Goal: Task Accomplishment & Management: Manage account settings

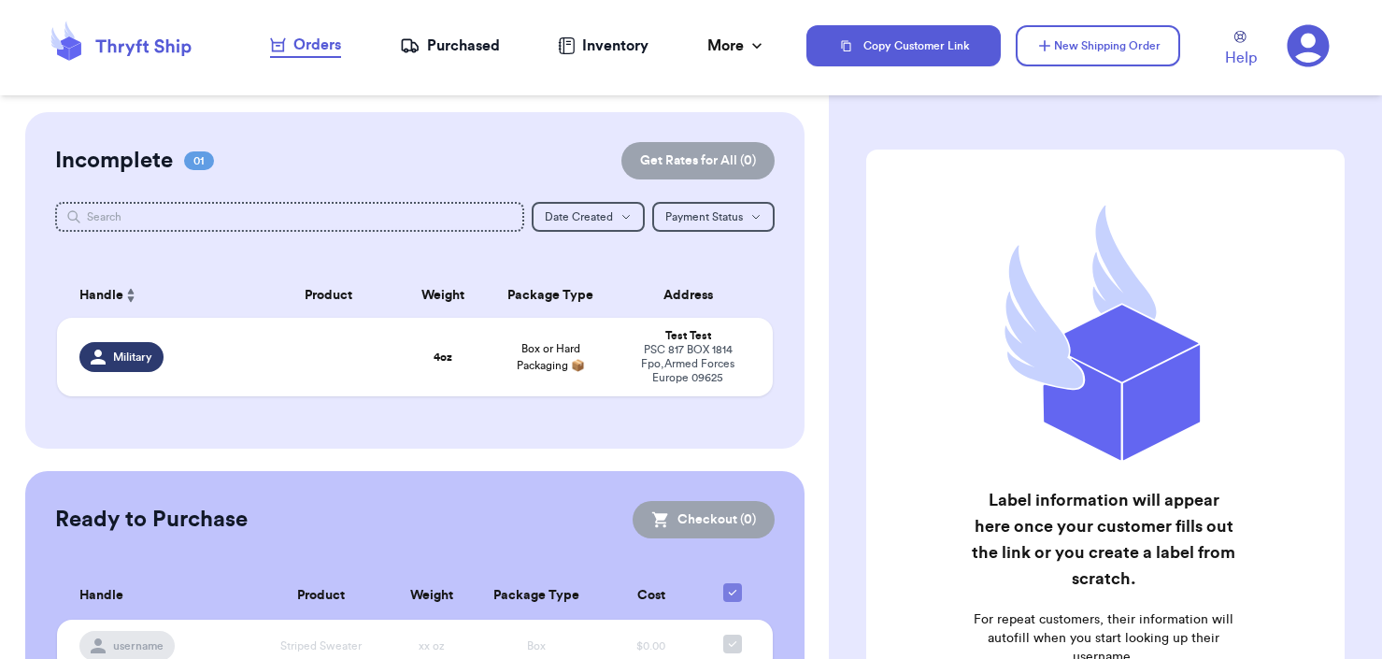
click at [1289, 50] on icon at bounding box center [1307, 46] width 42 height 42
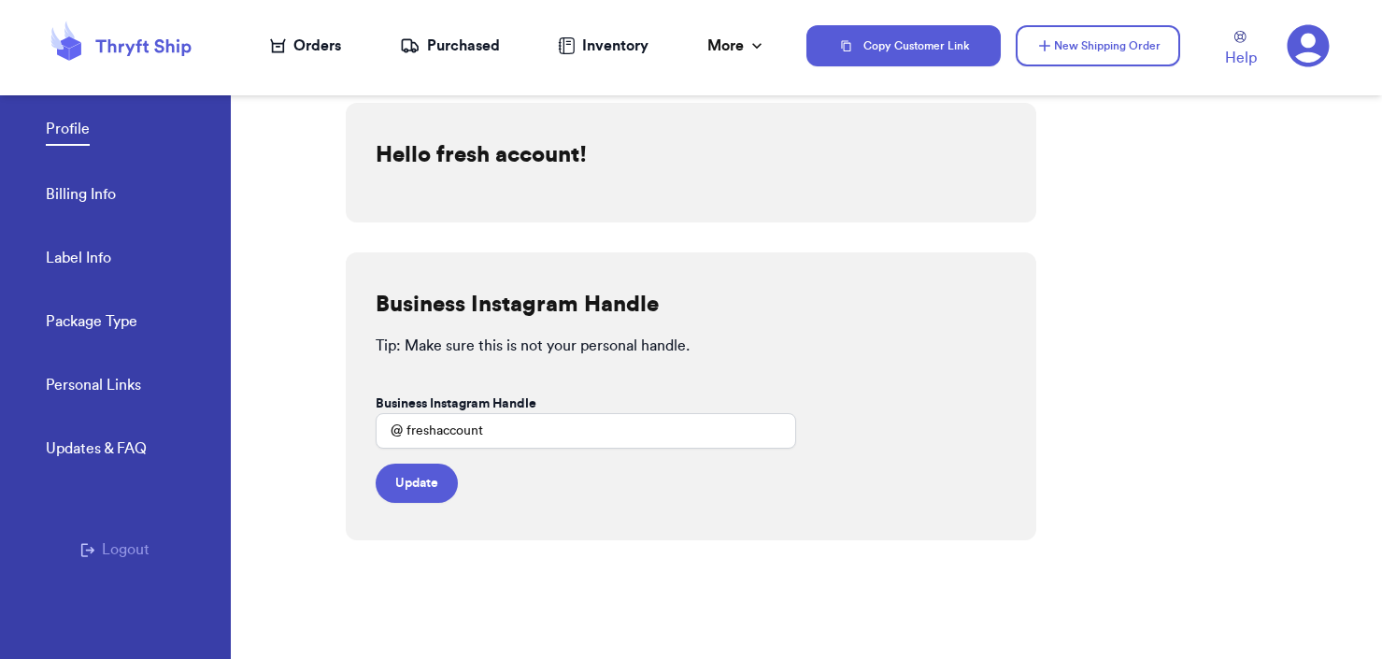
click at [152, 542] on div "Personal Links Updates & FAQ Logout" at bounding box center [115, 534] width 231 height 321
click at [146, 543] on div "Personal Links Updates & FAQ Logout" at bounding box center [115, 534] width 231 height 321
click at [141, 550] on button "Logout" at bounding box center [114, 549] width 69 height 22
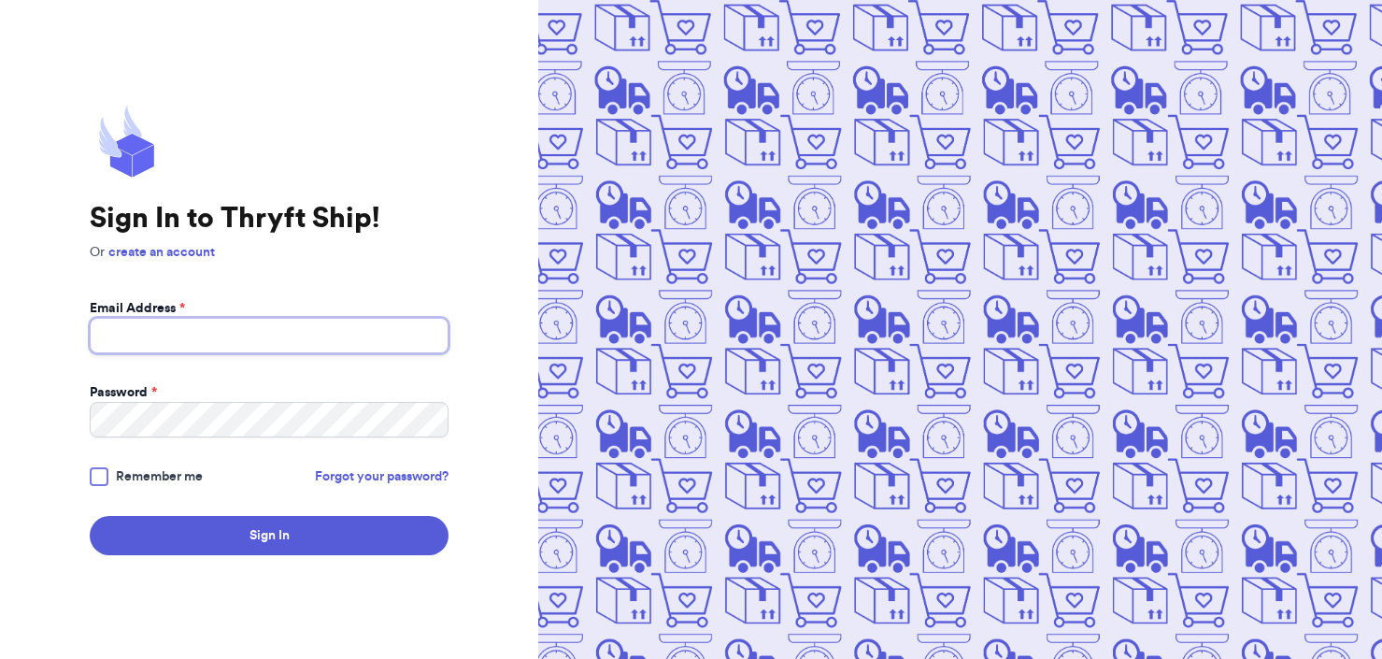
click at [199, 334] on input "Email Address *" at bounding box center [269, 336] width 359 height 36
type input "Valeria@thryftship.com"
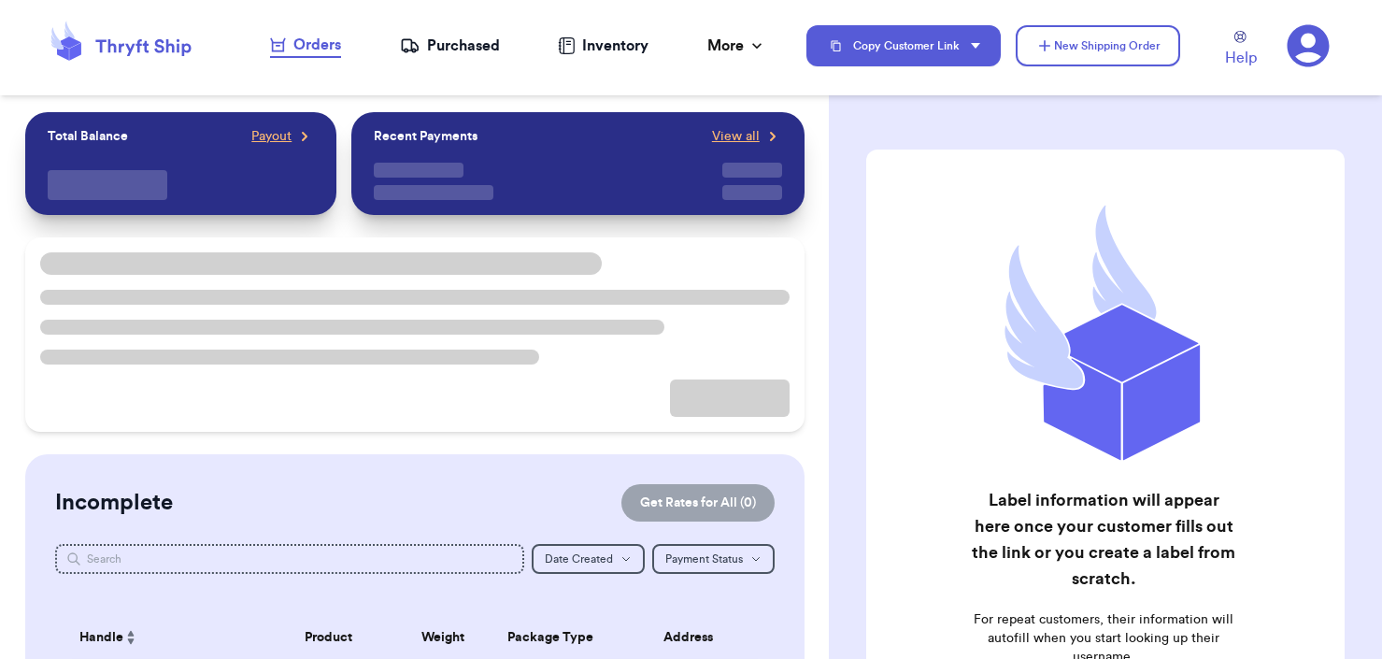
checkbox input "false"
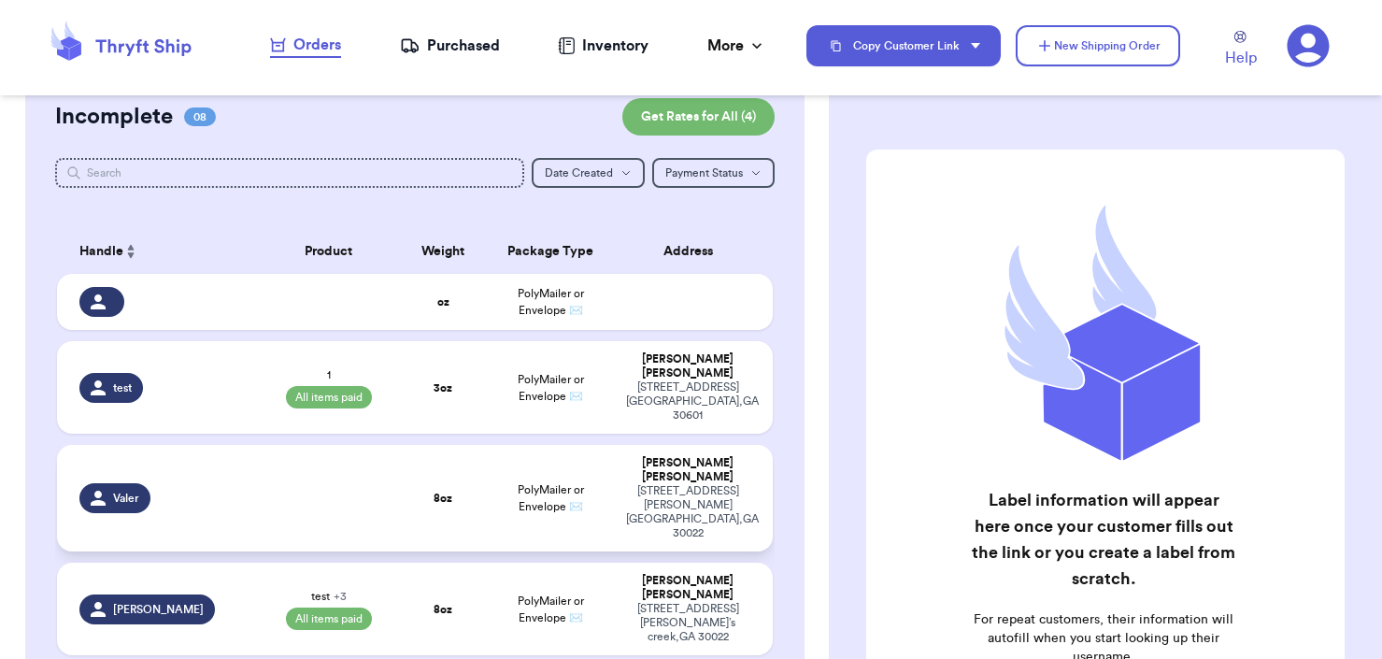
scroll to position [195, 0]
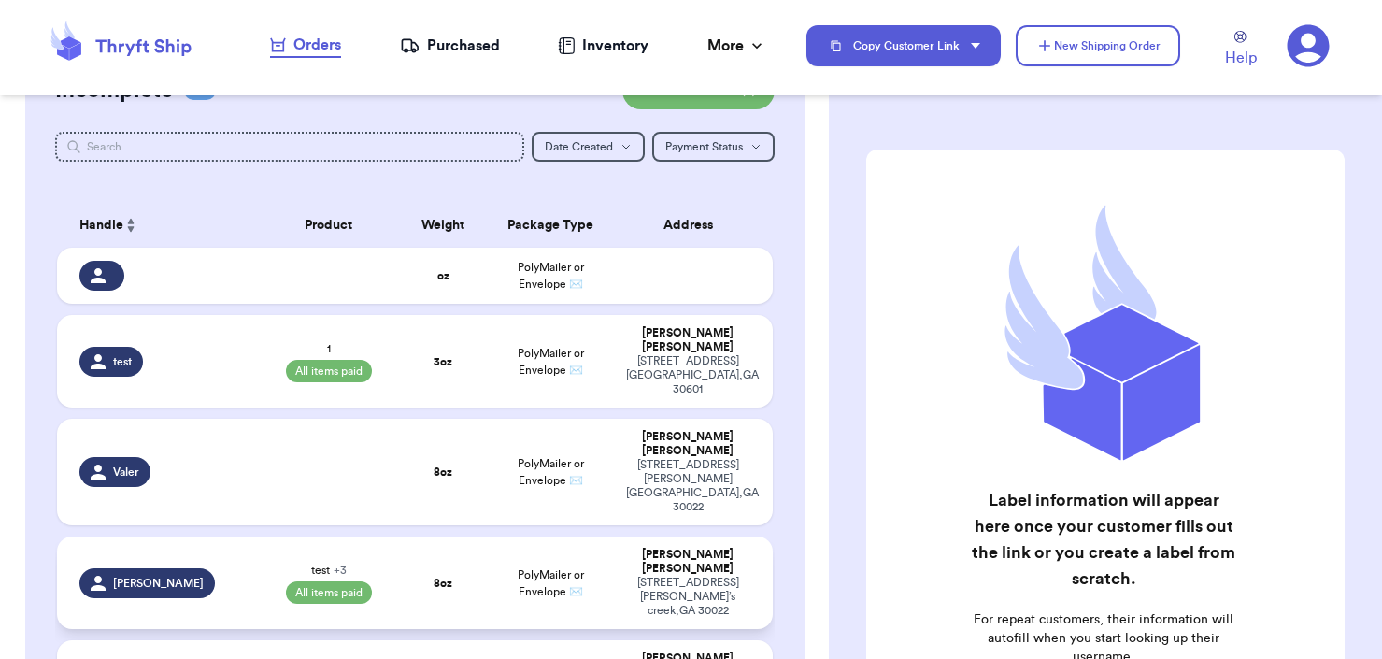
click at [335, 581] on span "All items paid" at bounding box center [329, 592] width 86 height 22
select select "paid"
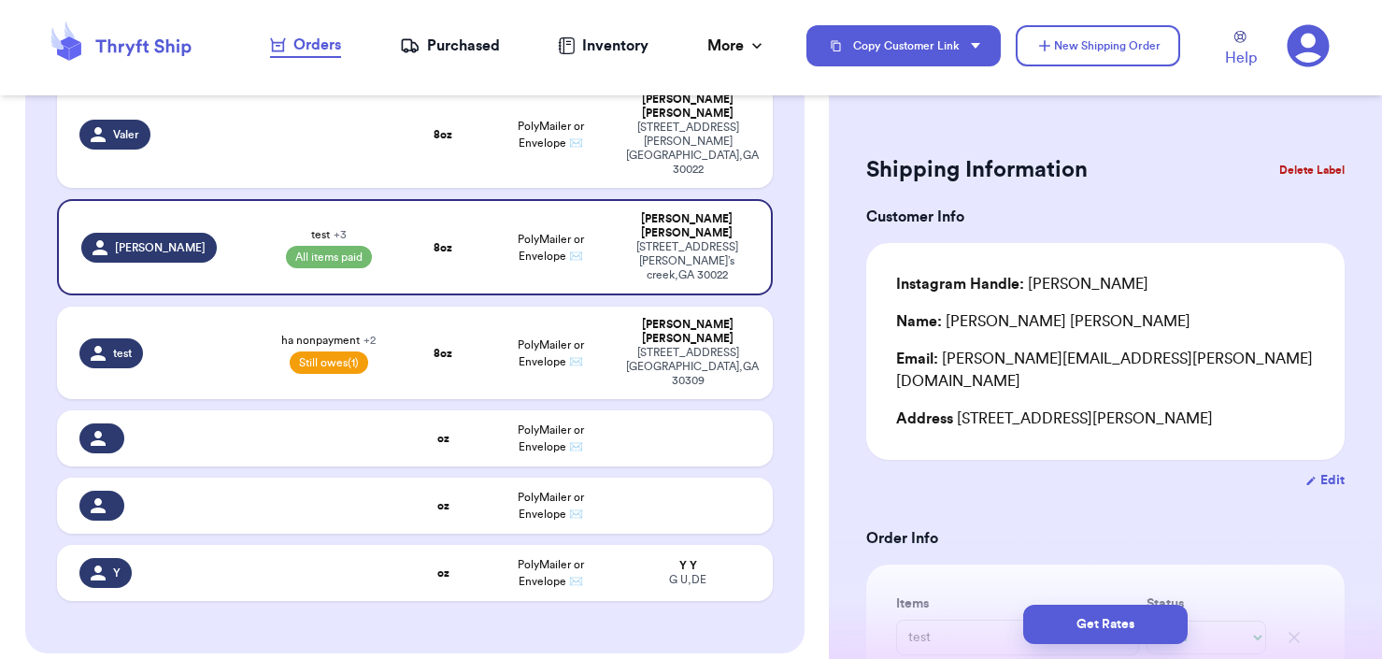
scroll to position [537, 0]
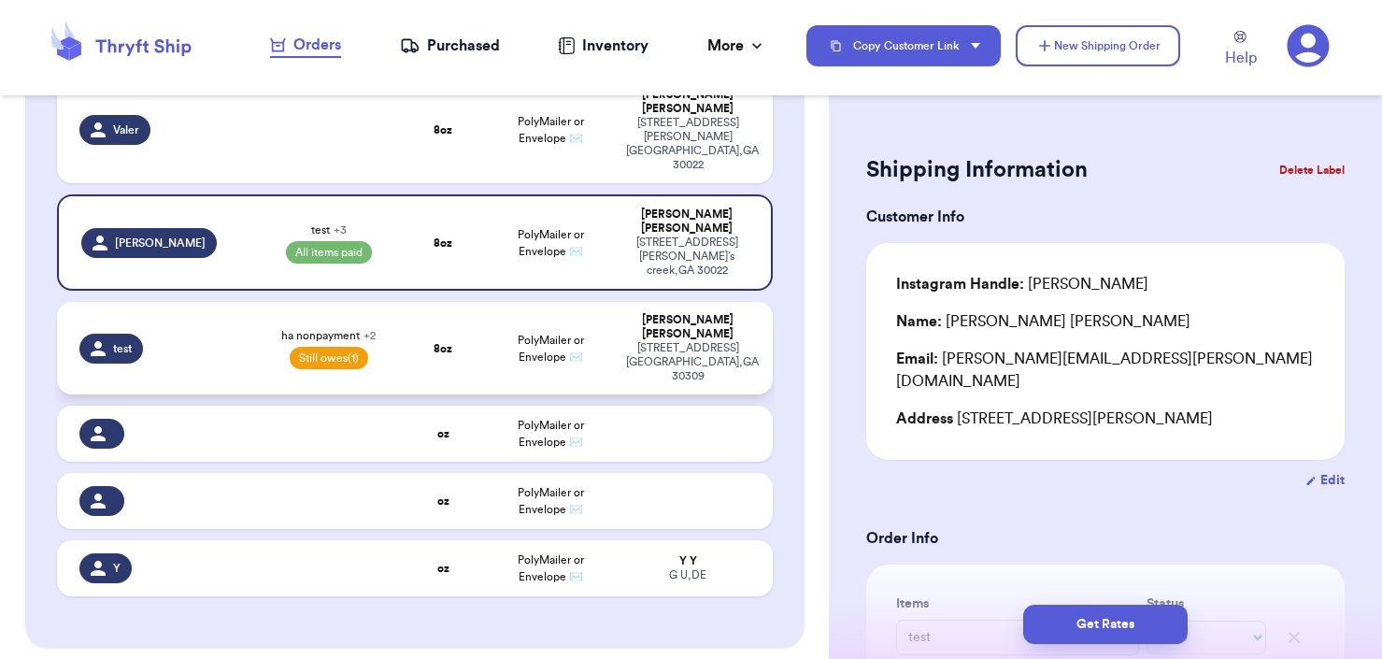
click at [290, 347] on span "Still owes (1)" at bounding box center [329, 358] width 78 height 22
type input "9"
type input "ha nonpayment"
select select "unpaid"
type input "1️⃣"
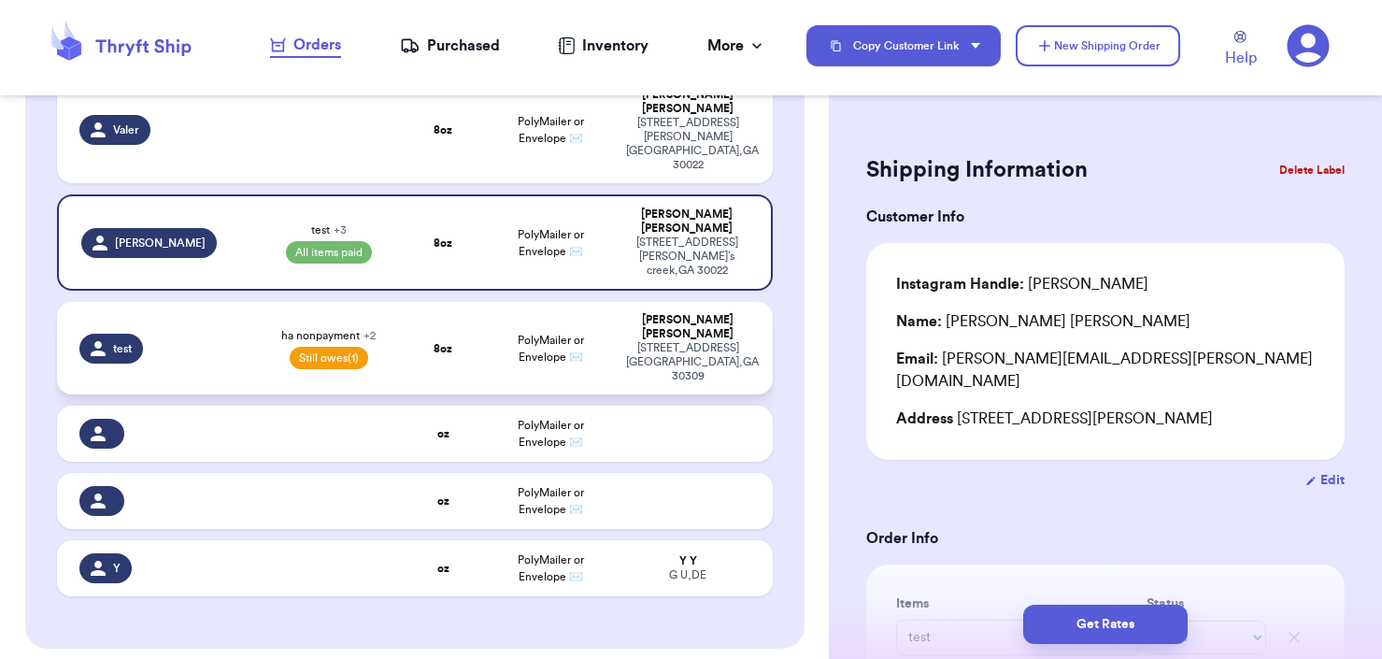
type input "17"
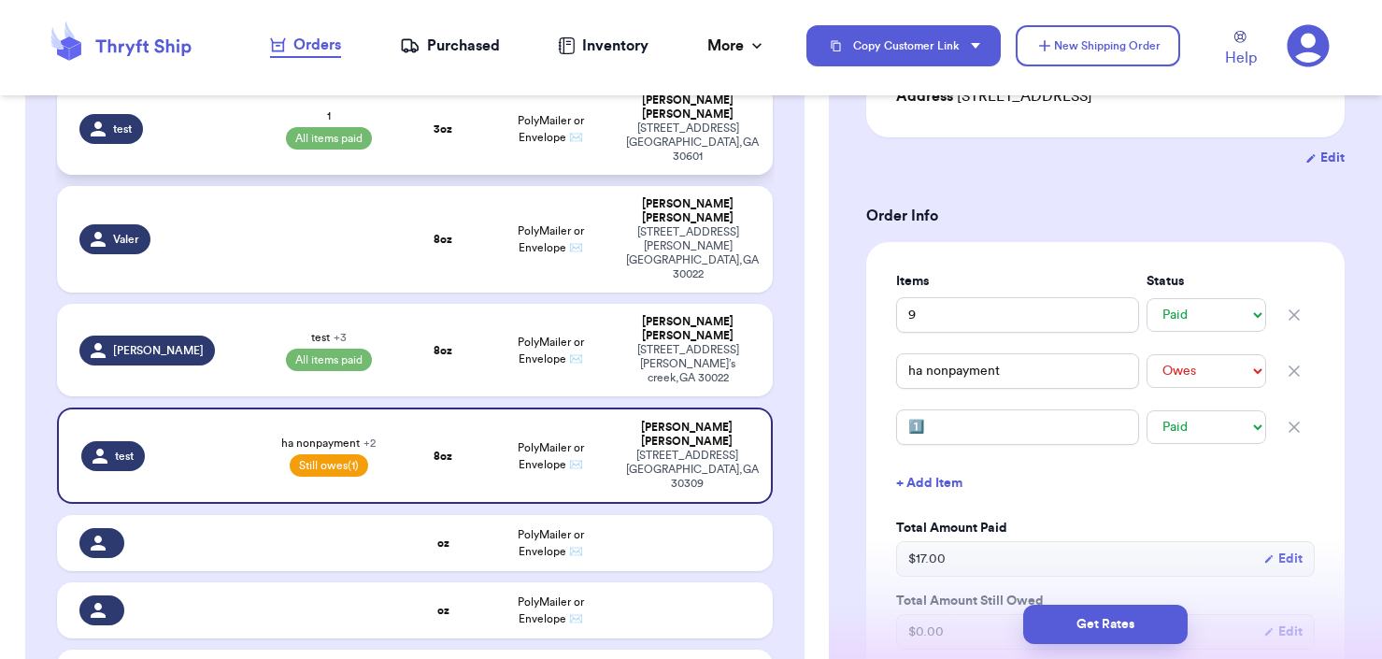
scroll to position [323, 0]
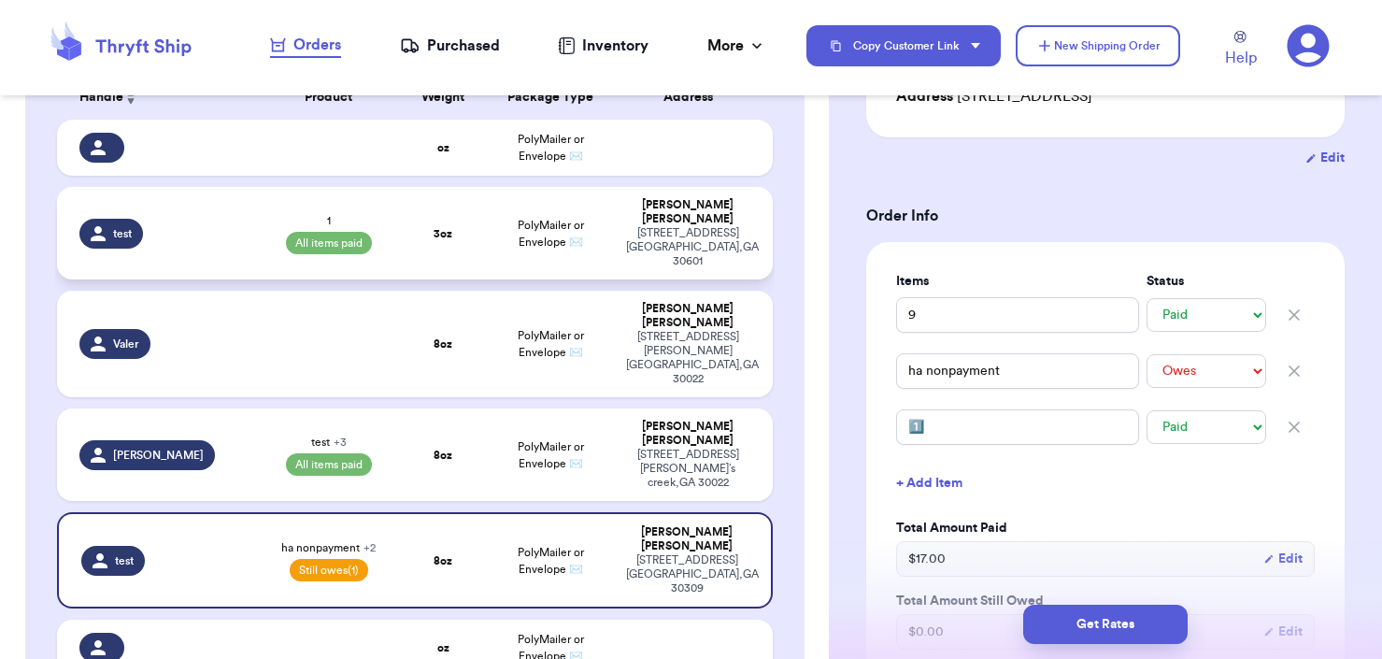
click at [336, 213] on div "1 All items paid" at bounding box center [328, 233] width 121 height 41
type input "1"
type input "3"
type input "4"
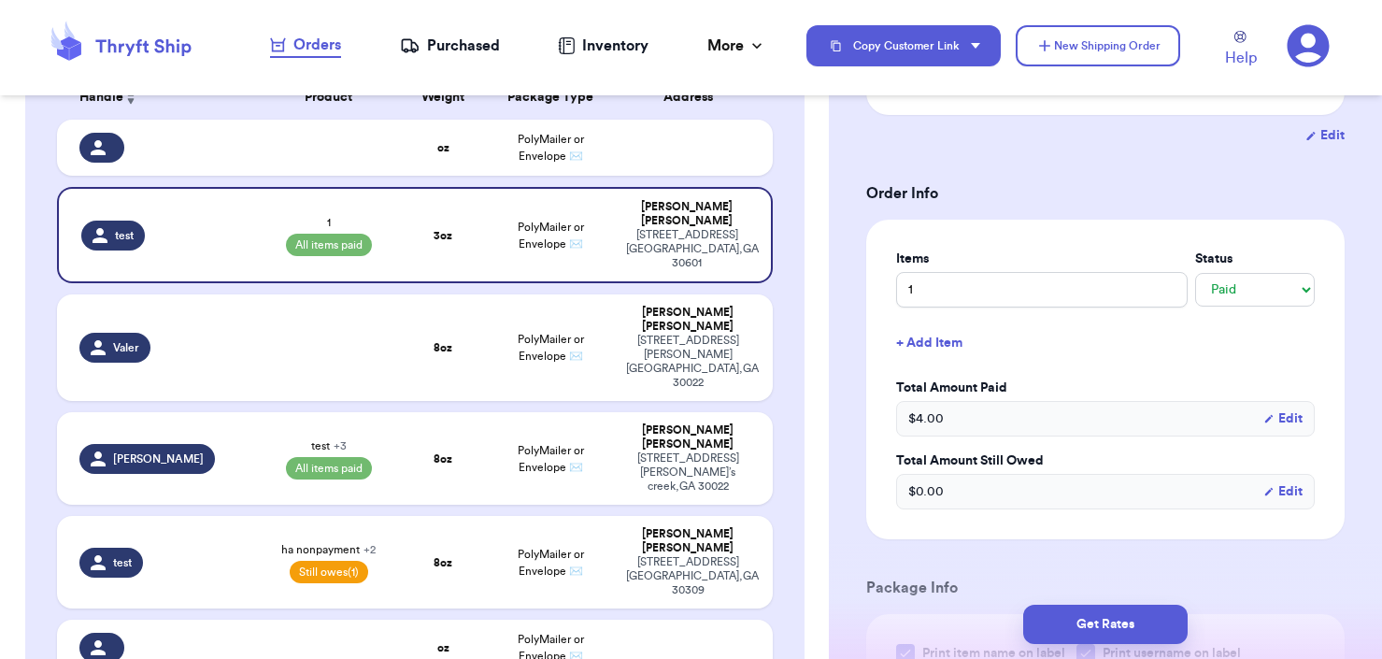
click at [322, 353] on table "Handle Product Weight Package Type Address oz PolyMailer or Envelope ✉️ test 1 …" at bounding box center [414, 448] width 719 height 769
click at [337, 440] on span "+ 3" at bounding box center [340, 445] width 13 height 11
type input "test"
type input "8"
type input "27"
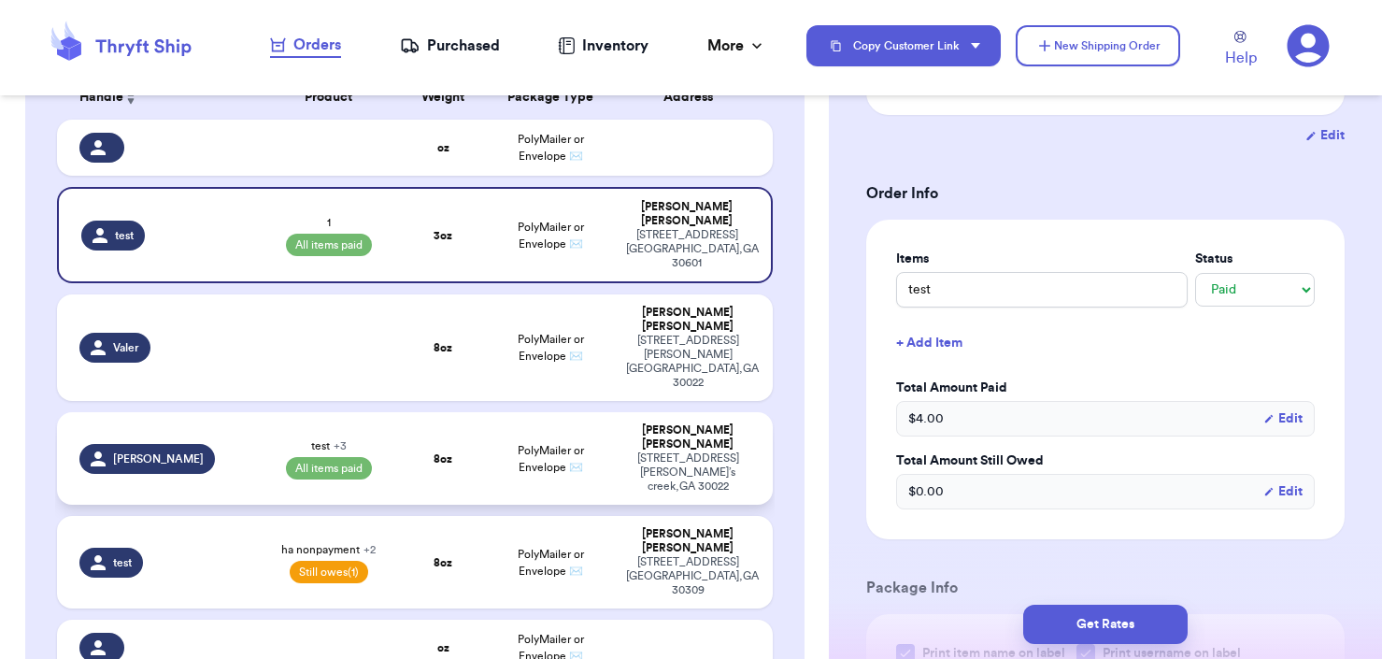
select select "paid"
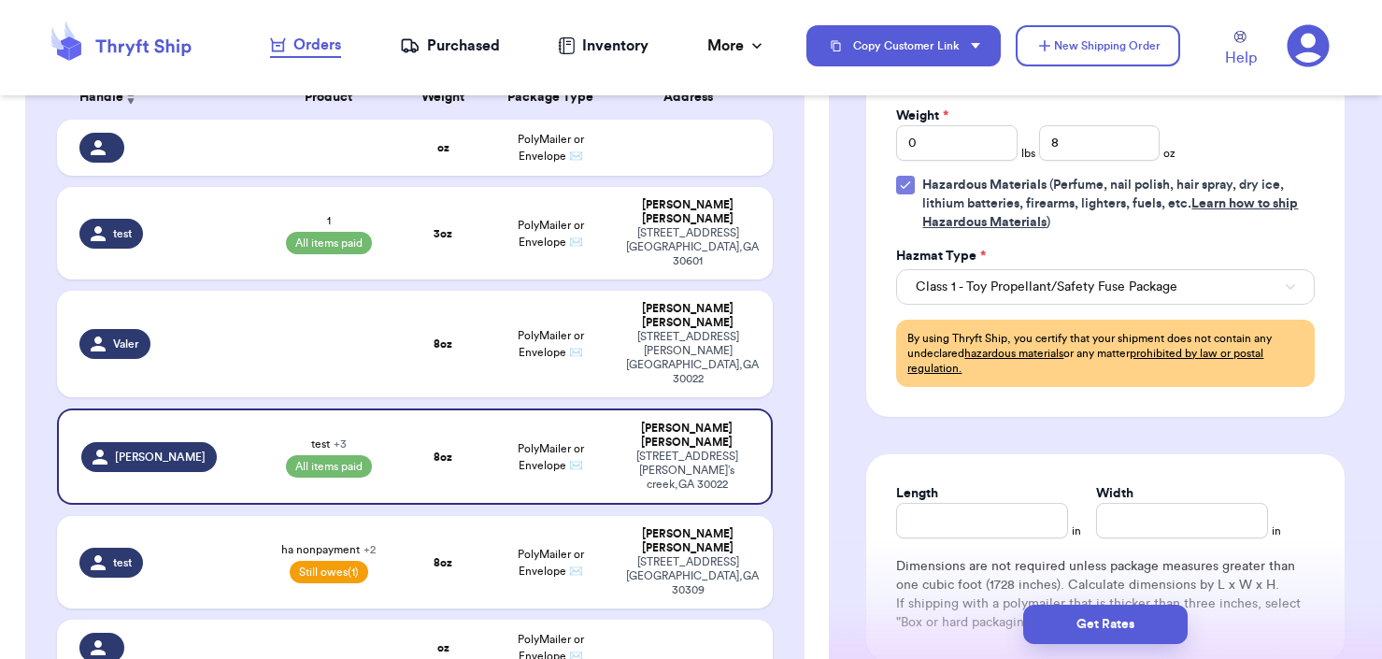
scroll to position [1164, 0]
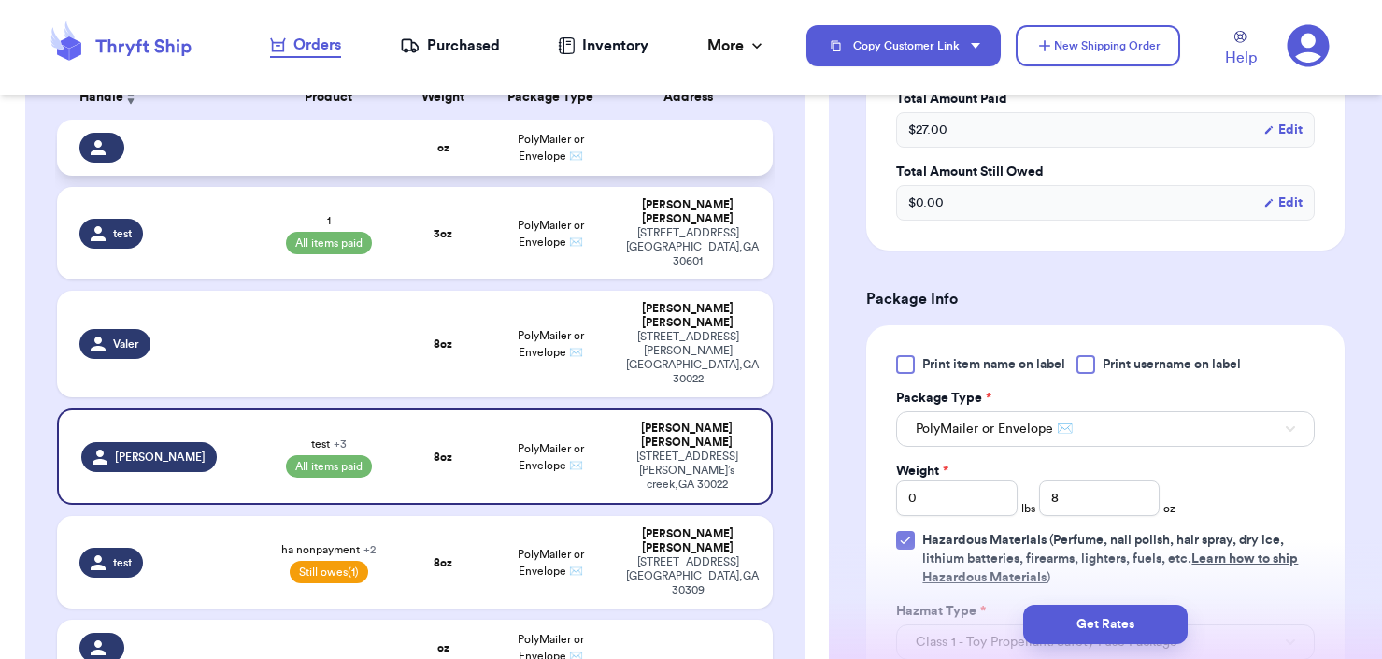
click at [649, 158] on td at bounding box center [694, 148] width 158 height 56
select select "unknown"
type input "0"
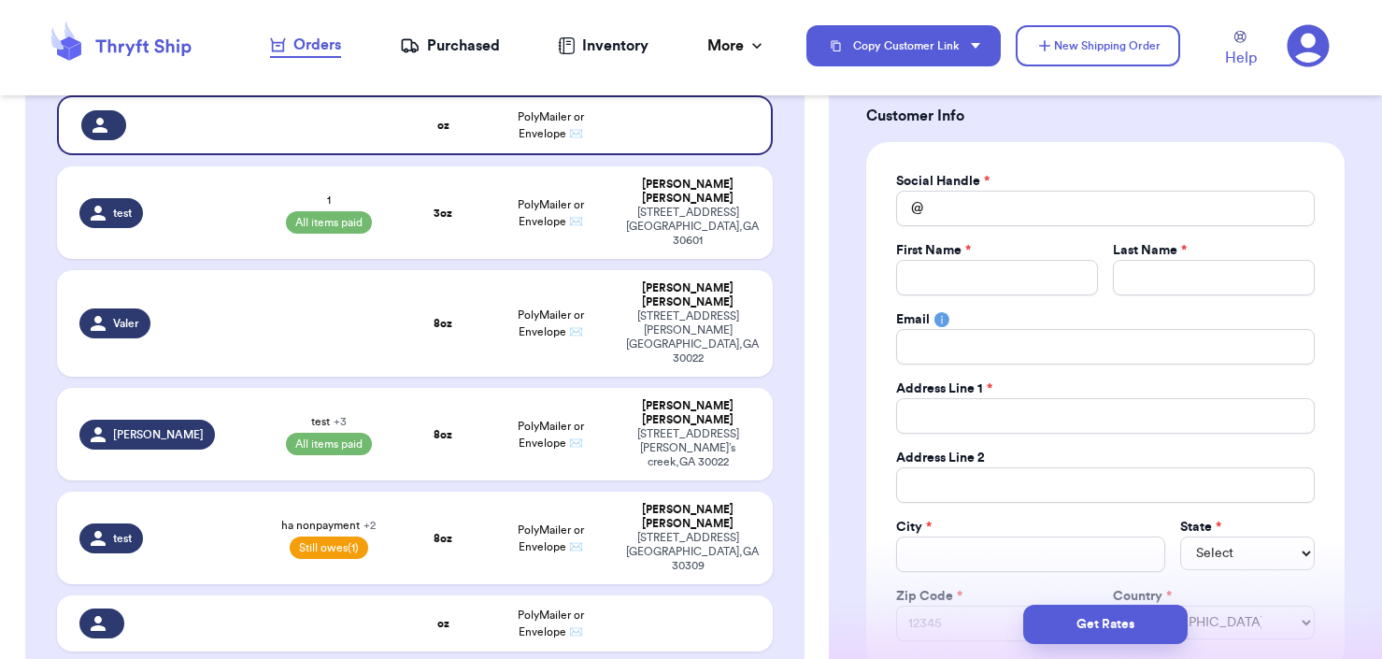
scroll to position [0, 0]
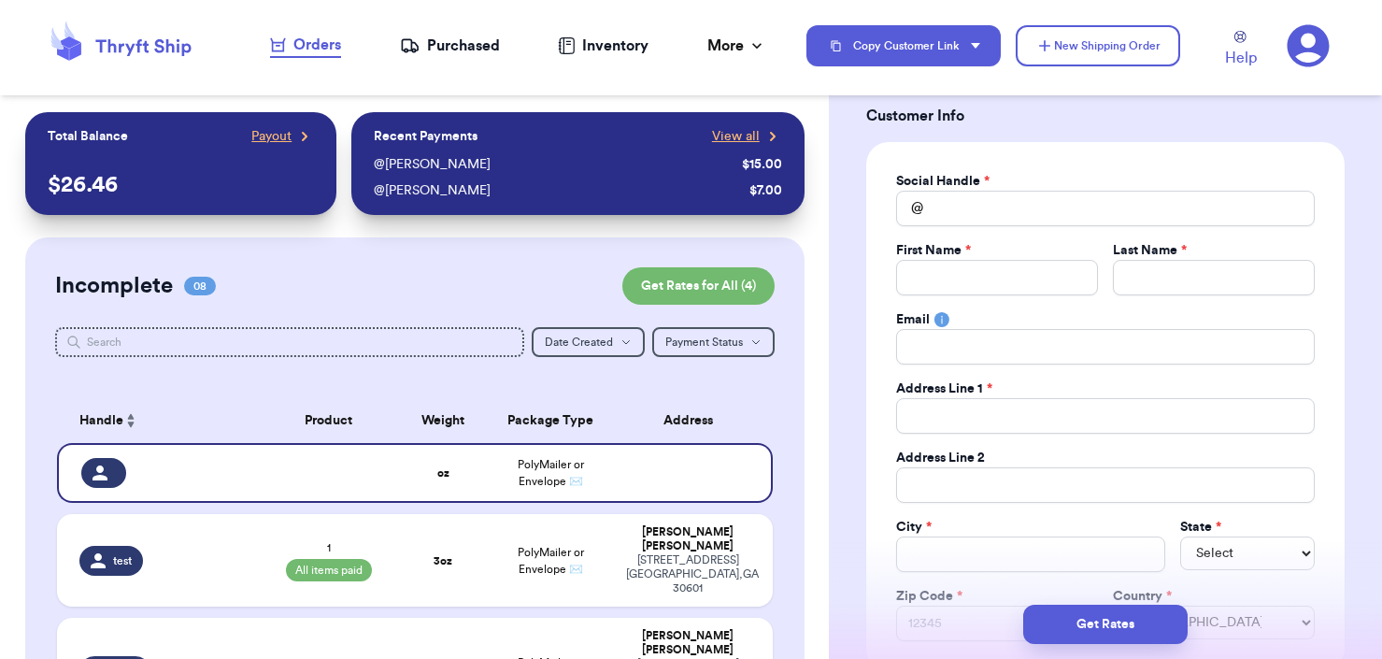
click at [1310, 56] on icon at bounding box center [1307, 45] width 43 height 43
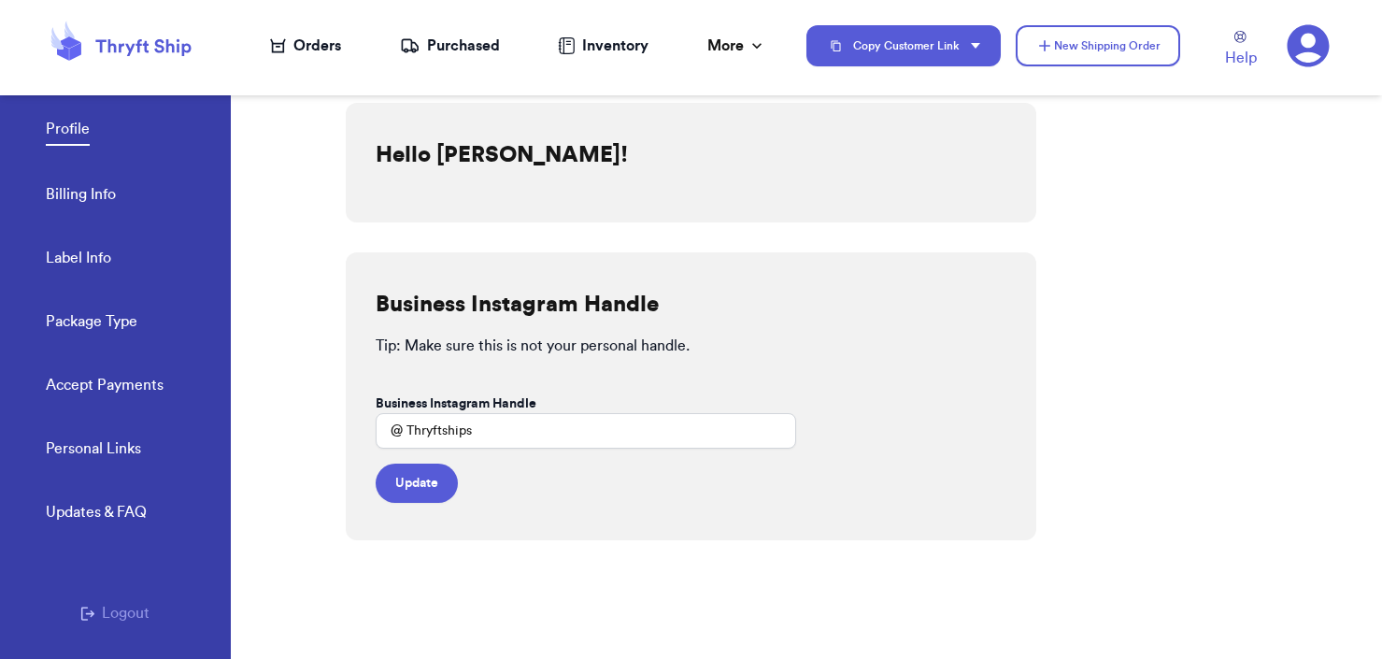
click at [108, 616] on button "Logout" at bounding box center [114, 613] width 69 height 22
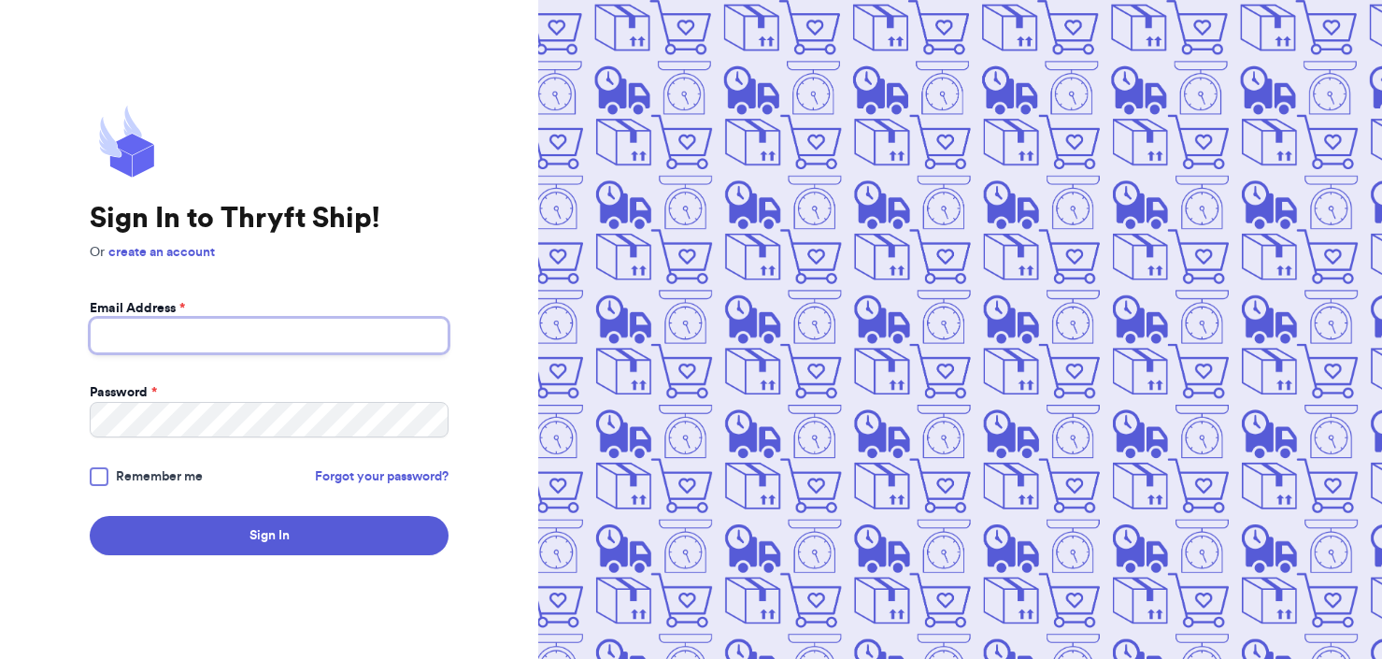
click at [257, 339] on input "Email Address *" at bounding box center [269, 336] width 359 height 36
